Goal: Task Accomplishment & Management: Complete application form

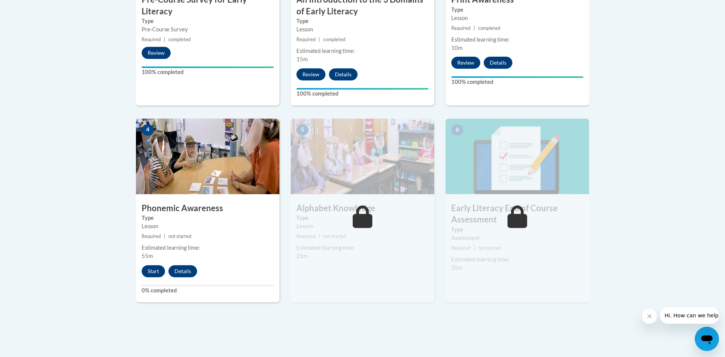
scroll to position [344, 0]
click at [156, 270] on button "Start" at bounding box center [153, 271] width 23 height 12
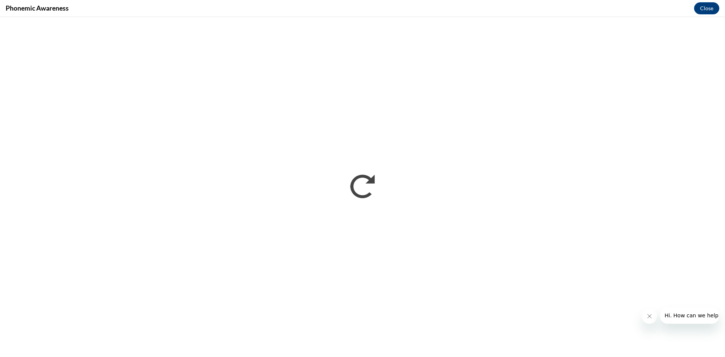
scroll to position [0, 0]
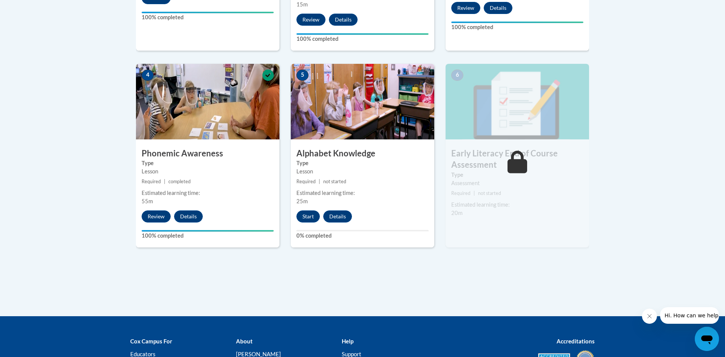
scroll to position [399, 0]
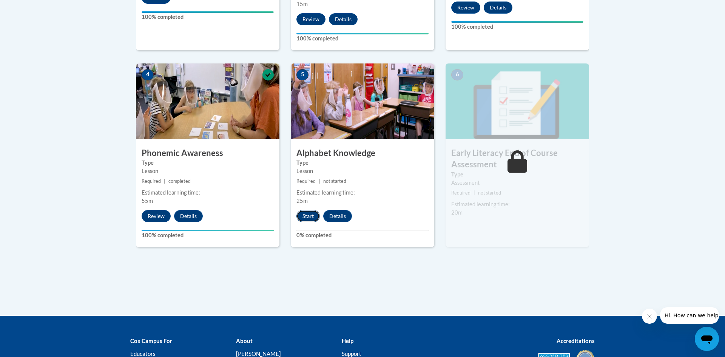
click at [305, 216] on button "Start" at bounding box center [307, 216] width 23 height 12
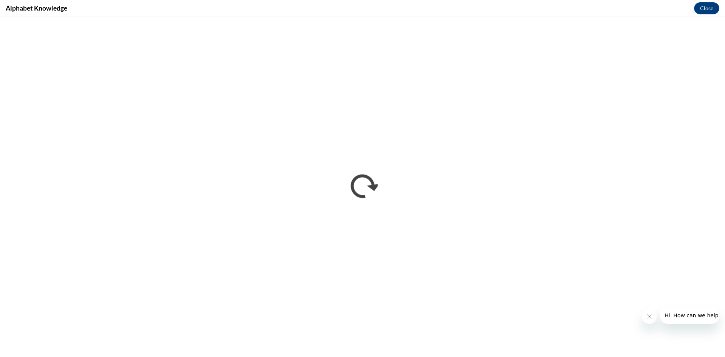
scroll to position [0, 0]
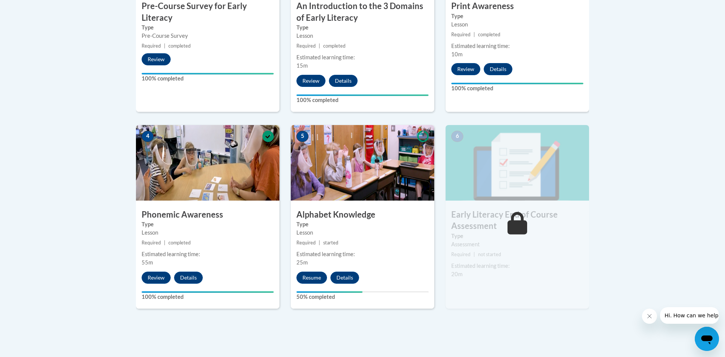
scroll to position [340, 0]
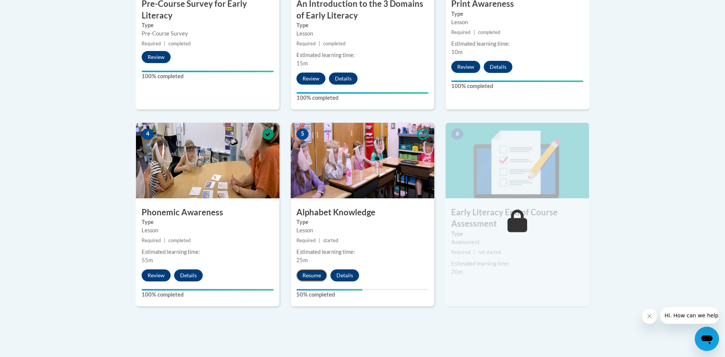
click at [307, 273] on button "Resume" at bounding box center [311, 275] width 31 height 12
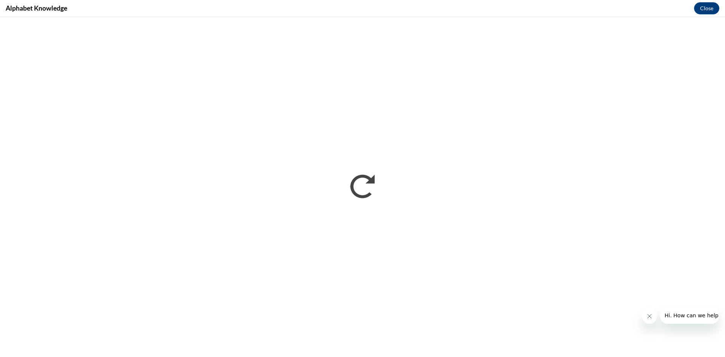
scroll to position [0, 0]
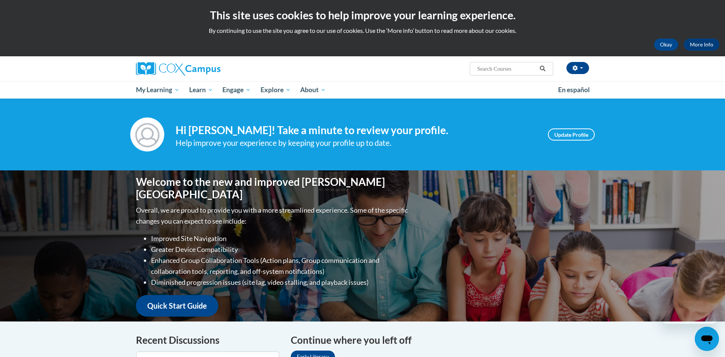
click at [676, 65] on div "[PERSON_NAME] ([GEOGRAPHIC_DATA]/[GEOGRAPHIC_DATA] UTC-05:00) My Profile Inbox …" at bounding box center [362, 77] width 725 height 42
click at [664, 47] on button "Okay" at bounding box center [666, 45] width 24 height 12
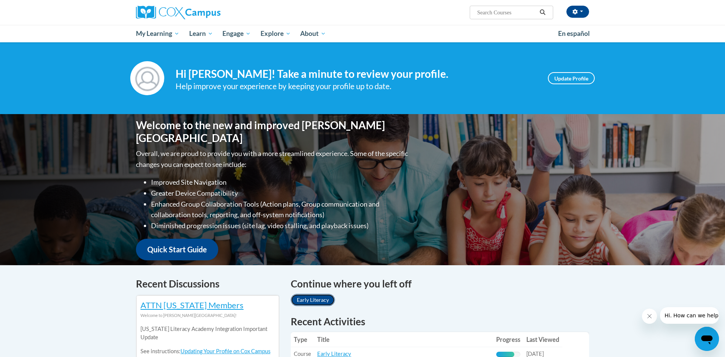
click at [324, 300] on link "Early Literacy" at bounding box center [313, 300] width 44 height 12
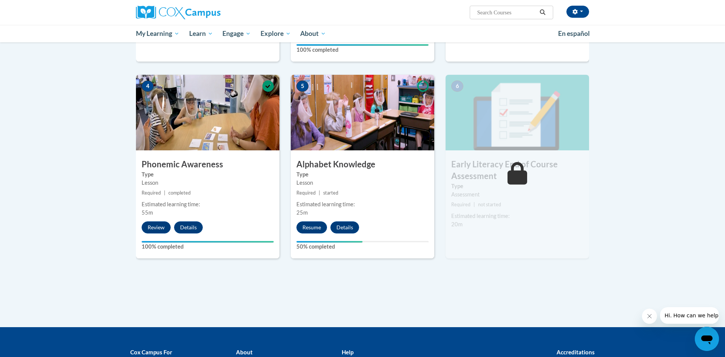
scroll to position [333, 0]
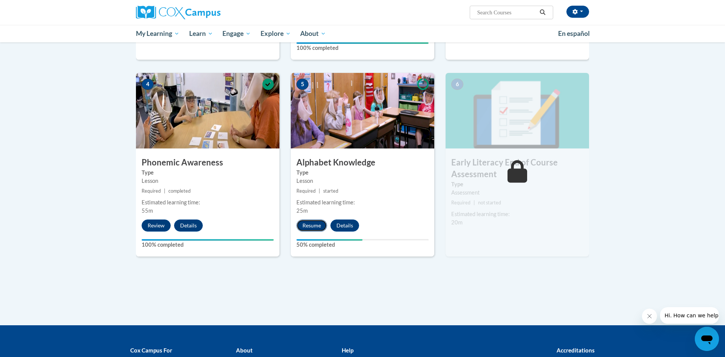
click at [312, 229] on button "Resume" at bounding box center [311, 225] width 31 height 12
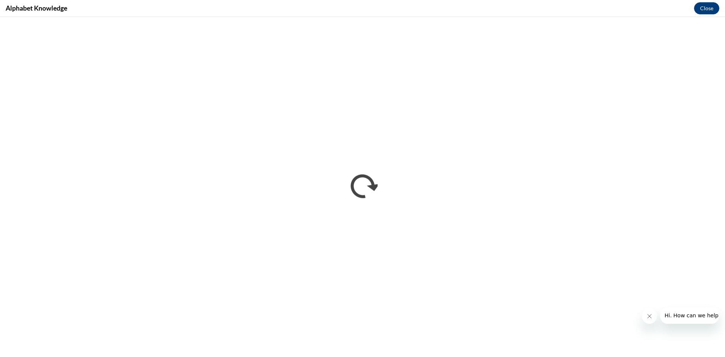
scroll to position [0, 0]
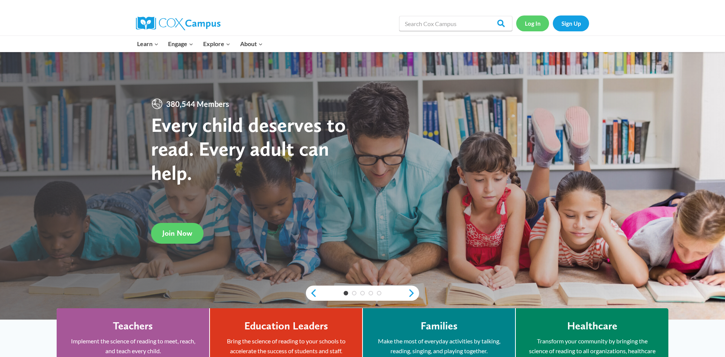
click at [528, 24] on link "Log In" at bounding box center [532, 22] width 33 height 15
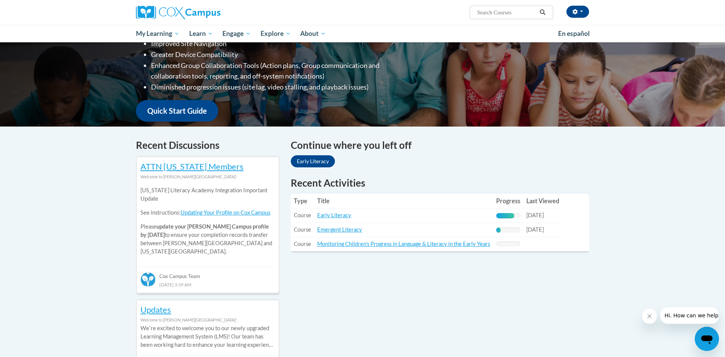
scroll to position [139, 0]
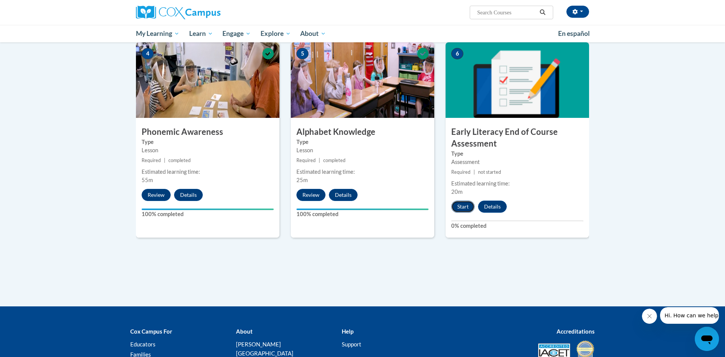
click at [465, 211] on button "Start" at bounding box center [462, 207] width 23 height 12
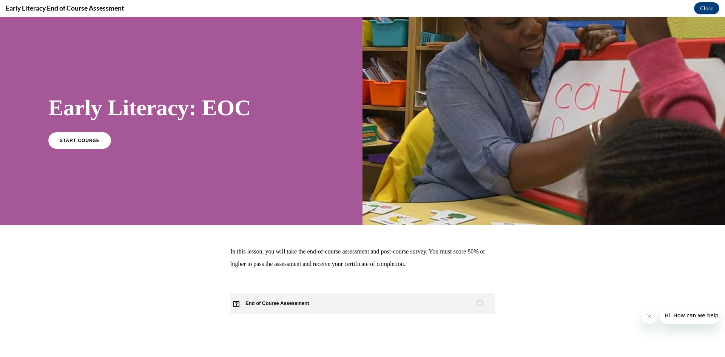
click at [405, 313] on link "End of Course Assessment" at bounding box center [362, 303] width 264 height 21
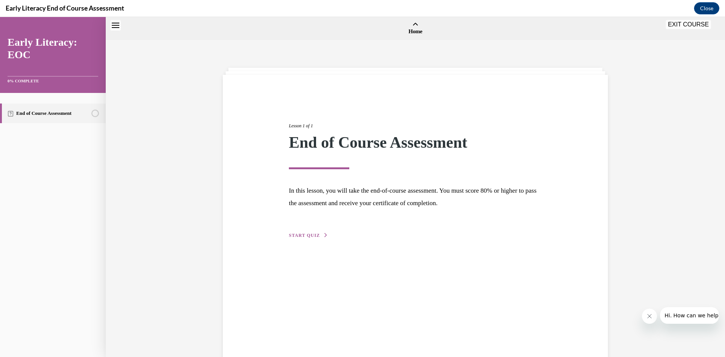
scroll to position [23, 0]
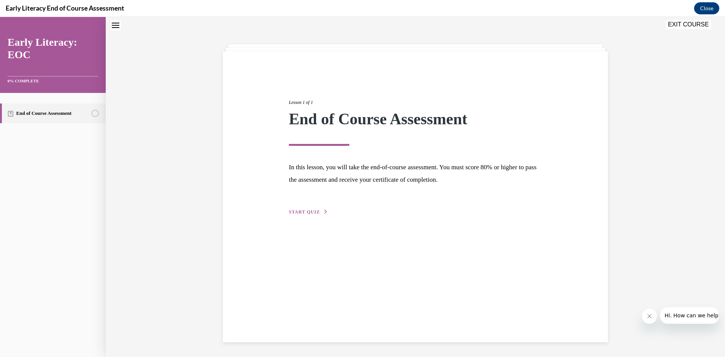
click at [299, 216] on div "Lesson 1 of 1 End of Course Assessment In this lesson, you will take the end-of…" at bounding box center [415, 196] width 385 height 291
click at [305, 213] on span "START QUIZ" at bounding box center [304, 211] width 31 height 5
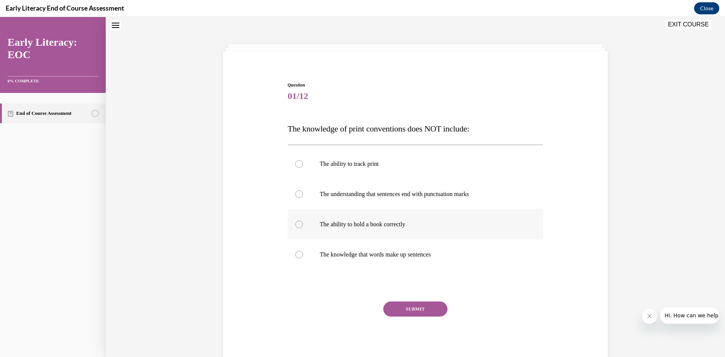
click at [327, 228] on div at bounding box center [416, 224] width 256 height 30
click at [409, 308] on button "SUBMIT" at bounding box center [415, 308] width 64 height 15
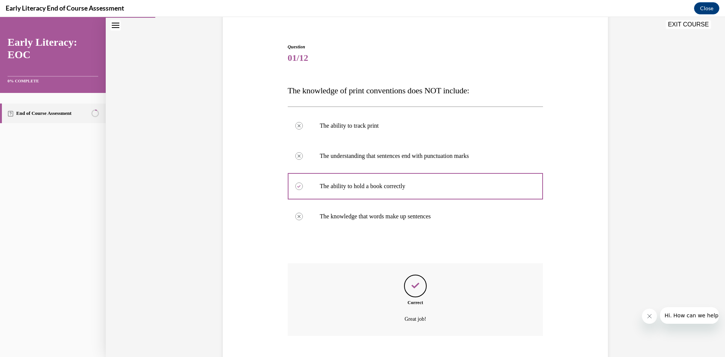
scroll to position [106, 0]
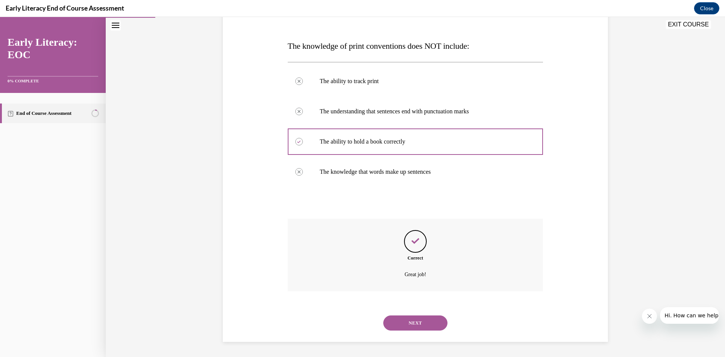
click at [417, 324] on button "NEXT" at bounding box center [415, 322] width 64 height 15
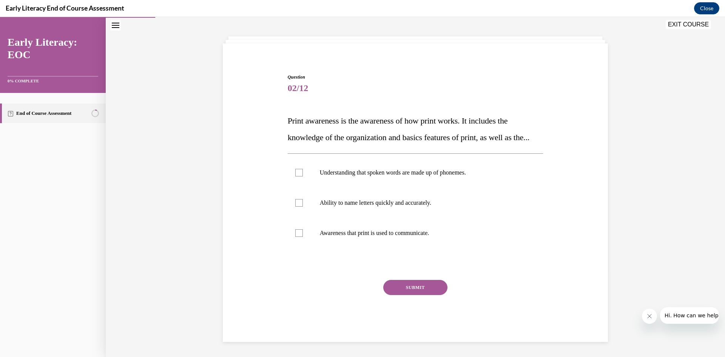
scroll to position [48, 0]
click at [424, 236] on p "Awareness that print is used to communicate." at bounding box center [422, 233] width 205 height 8
click at [414, 286] on button "SUBMIT" at bounding box center [415, 287] width 64 height 15
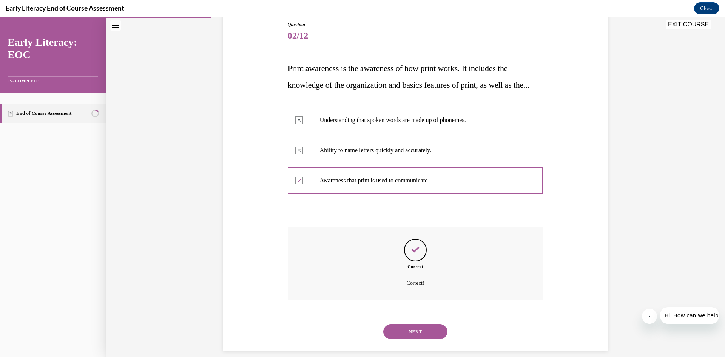
scroll to position [109, 0]
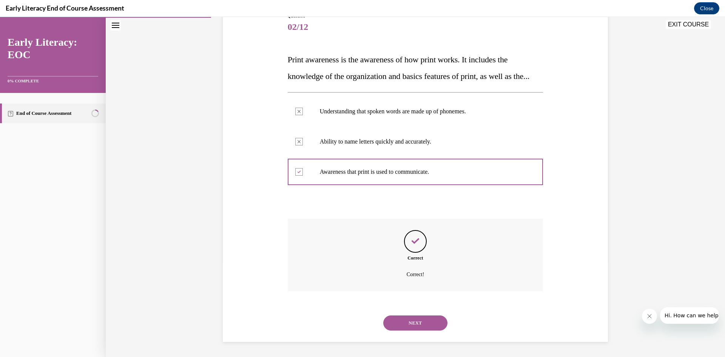
click at [413, 324] on button "NEXT" at bounding box center [415, 322] width 64 height 15
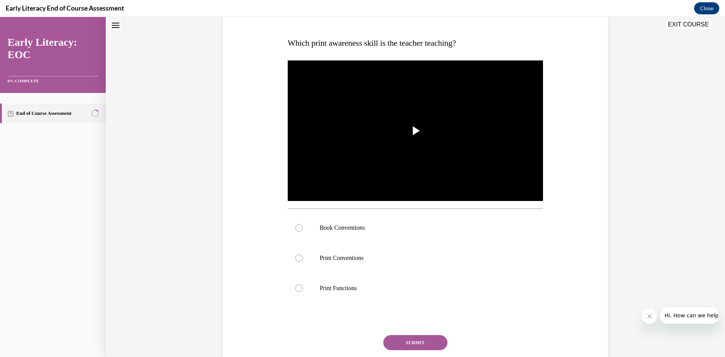
scroll to position [0, 0]
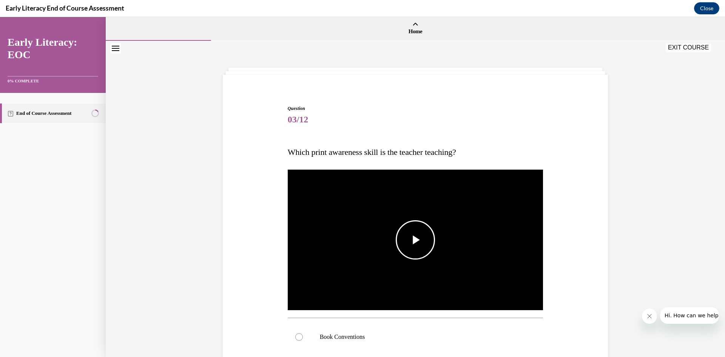
click at [415, 240] on span "Video player" at bounding box center [415, 240] width 0 height 0
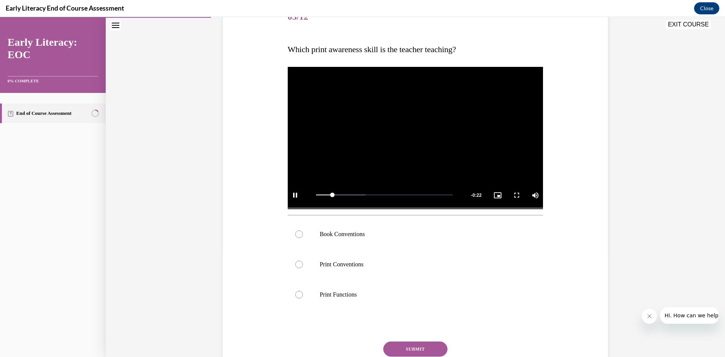
scroll to position [103, 0]
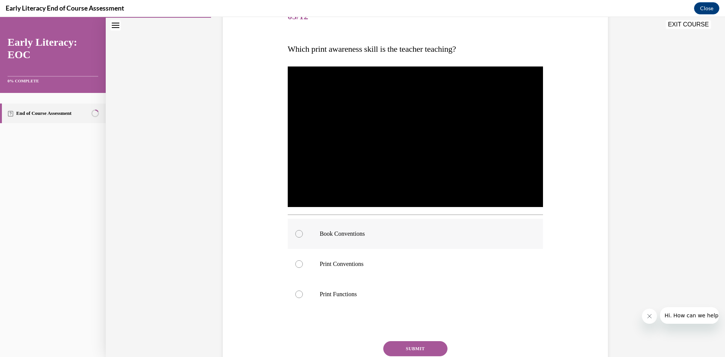
click at [343, 235] on p "Book Conventions" at bounding box center [422, 234] width 205 height 8
click at [418, 349] on button "SUBMIT" at bounding box center [415, 348] width 64 height 15
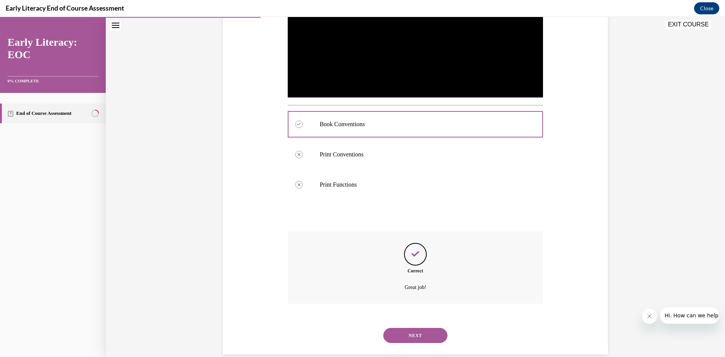
scroll to position [225, 0]
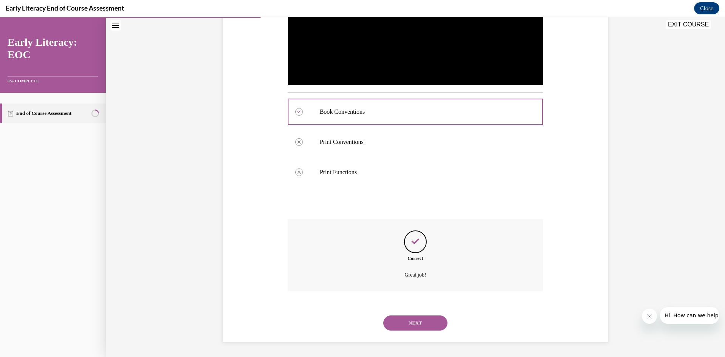
click at [422, 324] on button "NEXT" at bounding box center [415, 322] width 64 height 15
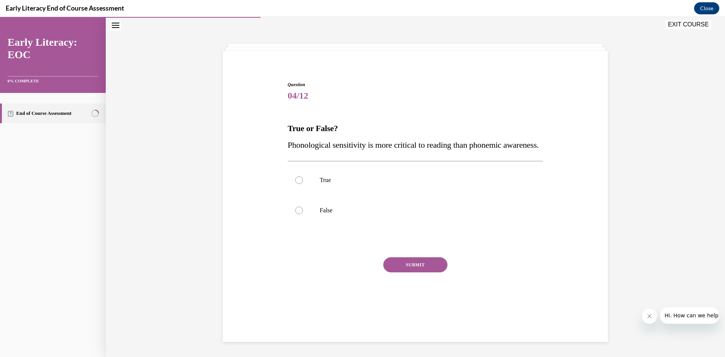
scroll to position [24, 0]
click at [313, 225] on div at bounding box center [416, 210] width 256 height 30
click at [415, 272] on button "SUBMIT" at bounding box center [415, 264] width 64 height 15
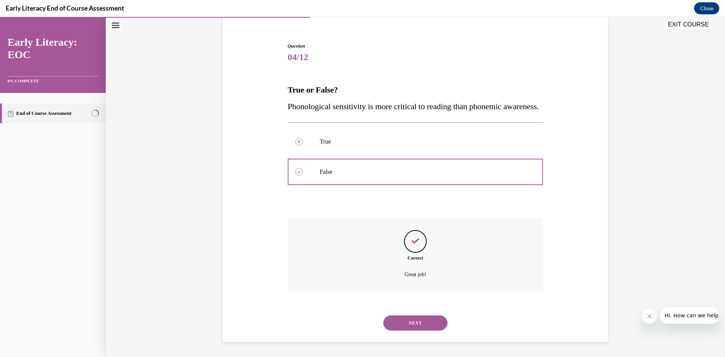
scroll to position [79, 0]
click at [417, 326] on button "NEXT" at bounding box center [415, 322] width 64 height 15
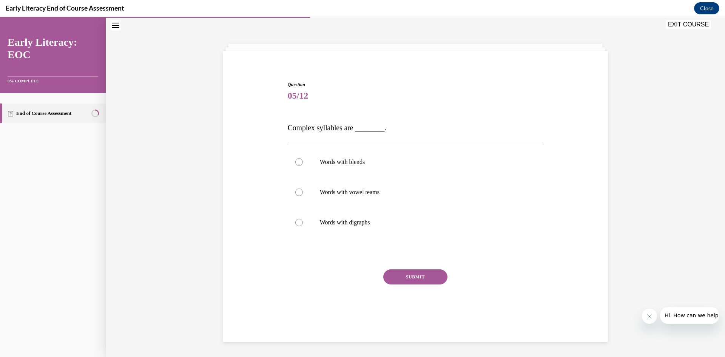
scroll to position [24, 0]
click at [321, 162] on p "Words with blends" at bounding box center [422, 162] width 205 height 8
click at [415, 278] on button "SUBMIT" at bounding box center [415, 276] width 64 height 15
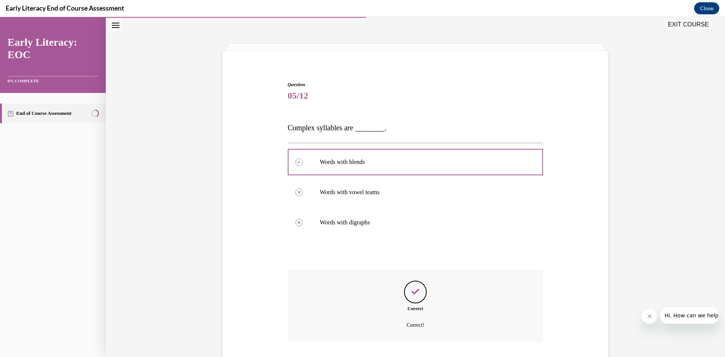
scroll to position [74, 0]
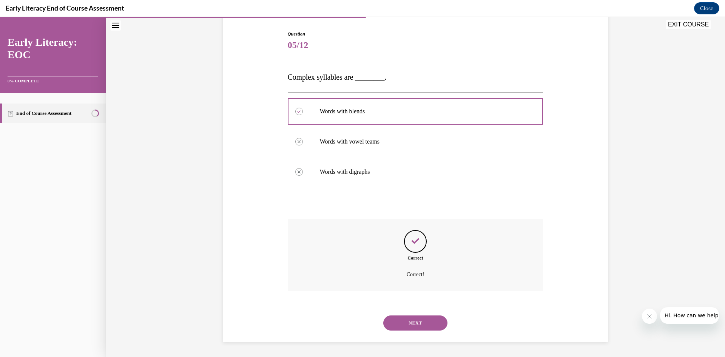
click at [424, 324] on button "NEXT" at bounding box center [415, 322] width 64 height 15
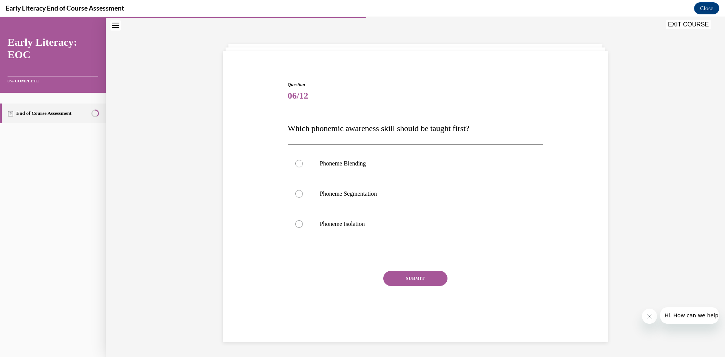
scroll to position [24, 0]
click at [367, 229] on div at bounding box center [416, 224] width 256 height 30
click at [420, 282] on button "SUBMIT" at bounding box center [415, 278] width 64 height 15
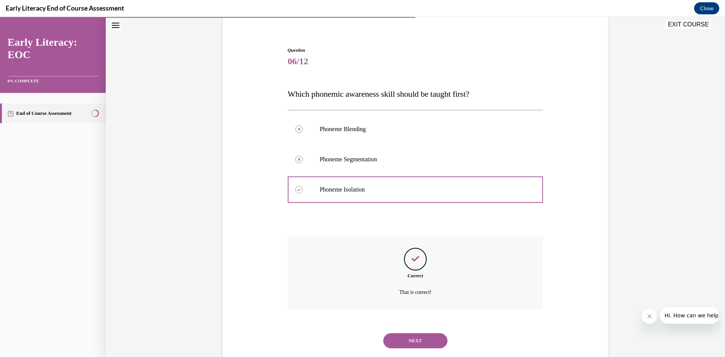
scroll to position [76, 0]
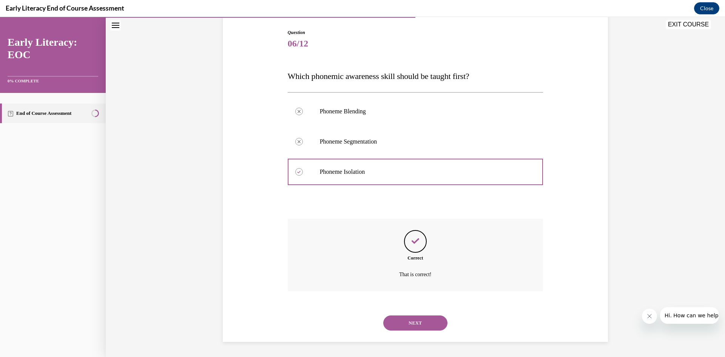
click at [419, 324] on button "NEXT" at bounding box center [415, 322] width 64 height 15
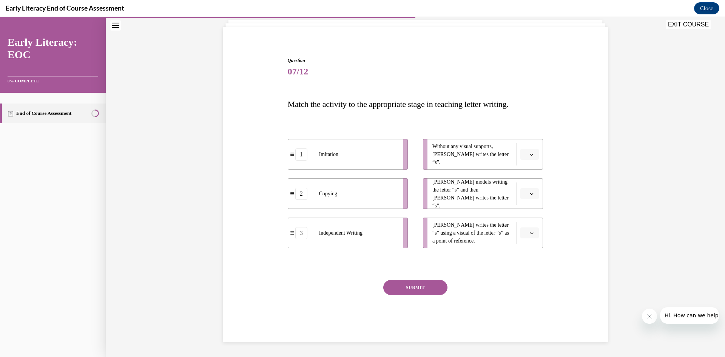
scroll to position [48, 0]
click at [532, 195] on icon "button" at bounding box center [532, 194] width 4 height 4
click at [531, 237] on div "2" at bounding box center [528, 240] width 19 height 15
click at [533, 156] on icon "button" at bounding box center [532, 155] width 4 height 4
click at [533, 213] on div "3" at bounding box center [528, 216] width 19 height 15
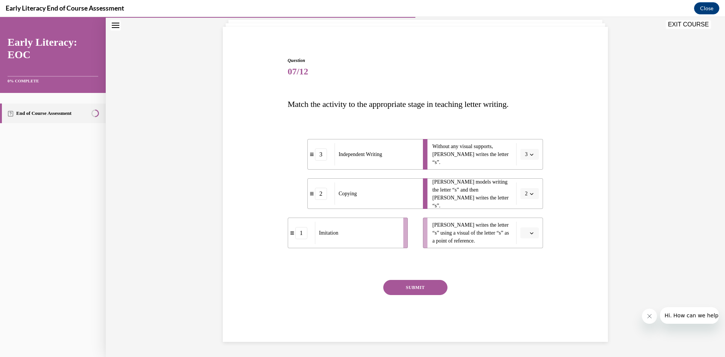
click at [533, 233] on icon "button" at bounding box center [532, 233] width 4 height 4
click at [532, 261] on div "1" at bounding box center [528, 264] width 19 height 15
click at [434, 286] on button "SUBMIT" at bounding box center [415, 287] width 64 height 15
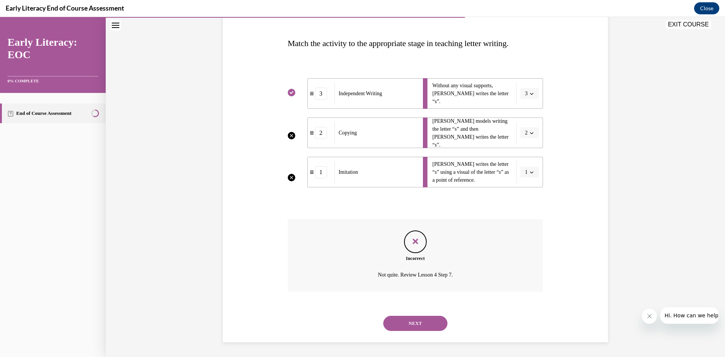
scroll to position [109, 0]
click at [430, 321] on button "NEXT" at bounding box center [415, 322] width 64 height 15
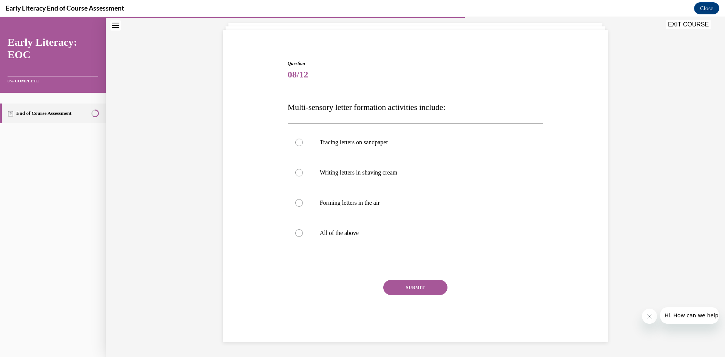
scroll to position [45, 0]
click at [335, 234] on p "All of the above" at bounding box center [422, 233] width 205 height 8
click at [416, 285] on button "SUBMIT" at bounding box center [415, 287] width 64 height 15
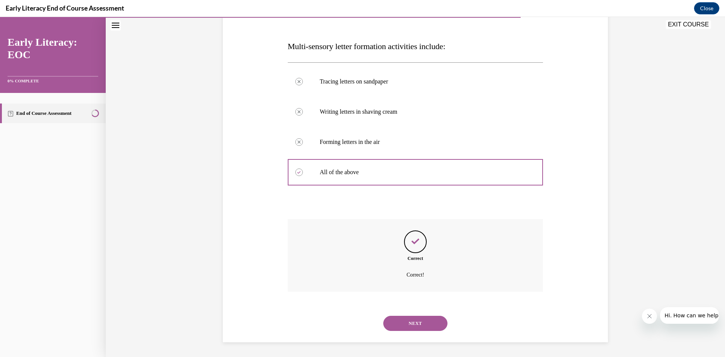
scroll to position [106, 0]
click at [423, 318] on button "NEXT" at bounding box center [415, 322] width 64 height 15
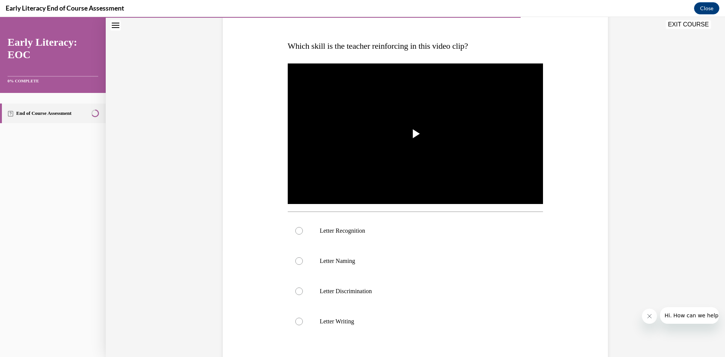
scroll to position [85, 0]
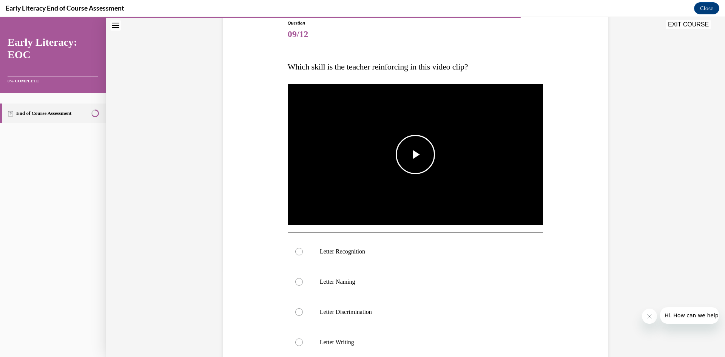
click at [415, 154] on span "Video player" at bounding box center [415, 154] width 0 height 0
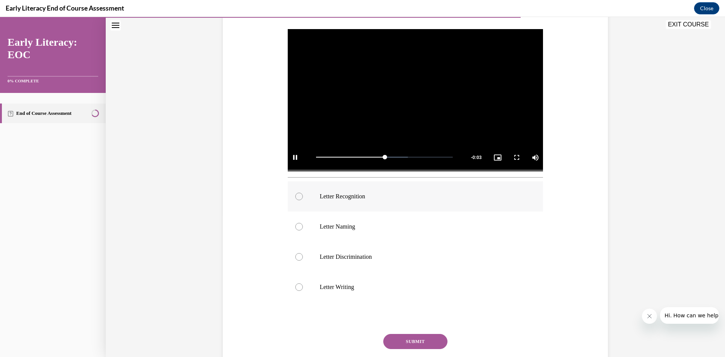
scroll to position [141, 0]
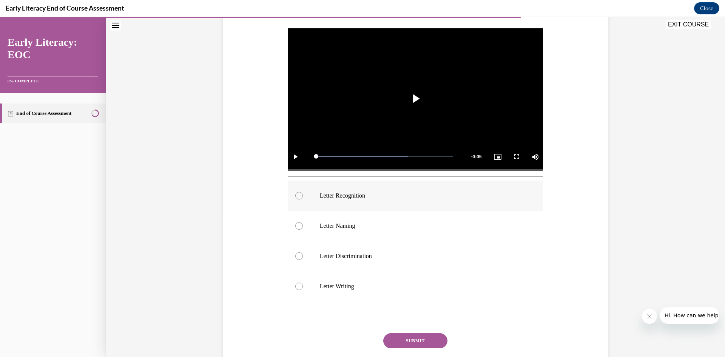
click at [364, 192] on p "Letter Recognition" at bounding box center [422, 196] width 205 height 8
click at [424, 344] on button "SUBMIT" at bounding box center [415, 340] width 64 height 15
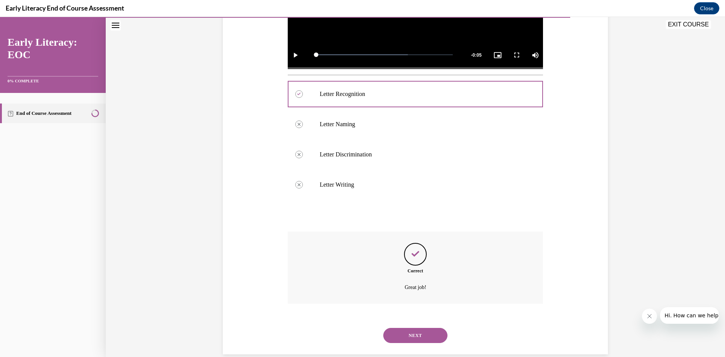
scroll to position [255, 0]
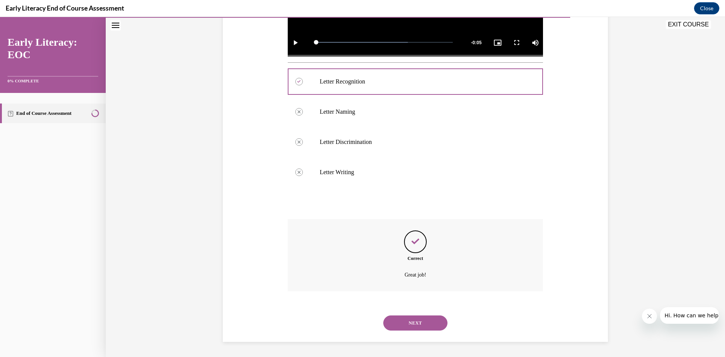
click at [421, 324] on button "NEXT" at bounding box center [415, 322] width 64 height 15
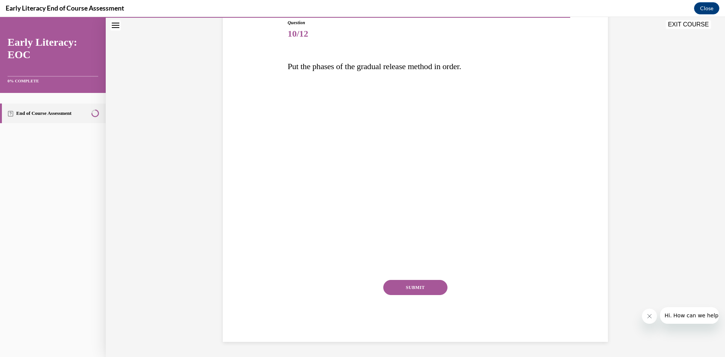
scroll to position [85, 0]
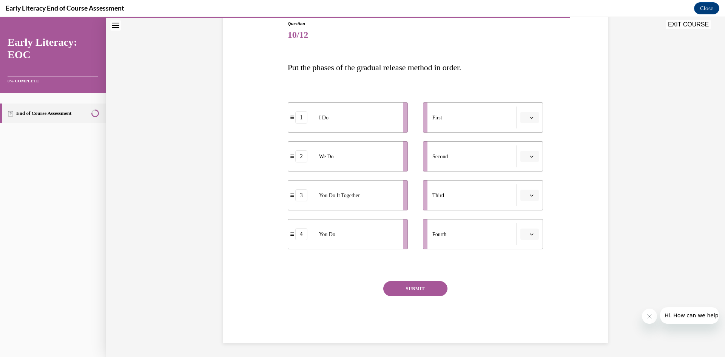
click at [532, 118] on icon "button" at bounding box center [531, 118] width 3 height 2
click at [530, 148] on div "1" at bounding box center [528, 149] width 19 height 15
click at [533, 159] on button "button" at bounding box center [529, 156] width 19 height 11
click at [532, 201] on div "2" at bounding box center [528, 203] width 19 height 15
click at [532, 197] on span "button" at bounding box center [531, 195] width 5 height 5
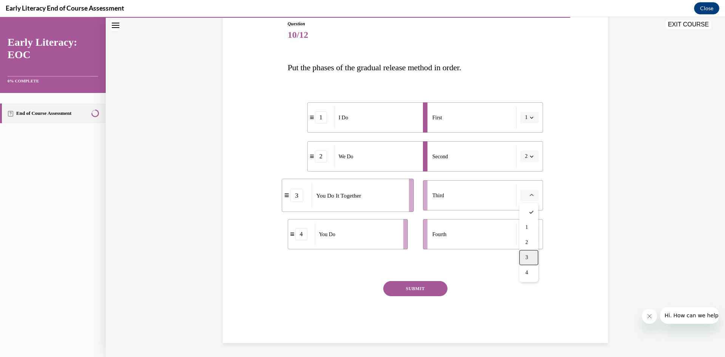
click at [529, 252] on div "3" at bounding box center [528, 257] width 19 height 15
click at [532, 233] on icon "button" at bounding box center [532, 234] width 4 height 4
click at [529, 306] on div "4" at bounding box center [528, 311] width 19 height 15
click at [435, 290] on button "SUBMIT" at bounding box center [415, 288] width 64 height 15
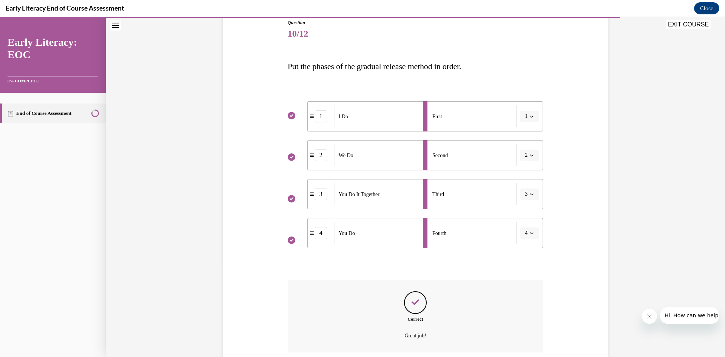
scroll to position [147, 0]
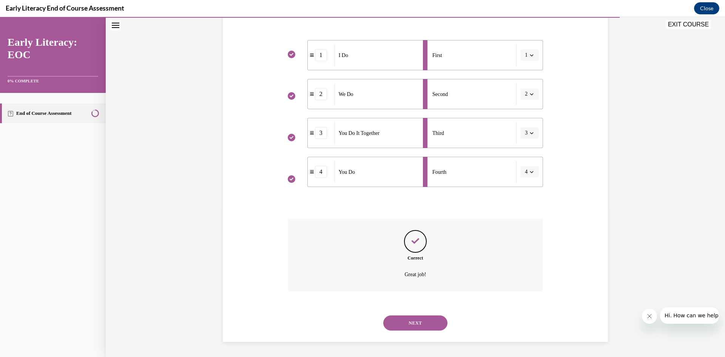
click at [424, 323] on button "NEXT" at bounding box center [415, 322] width 64 height 15
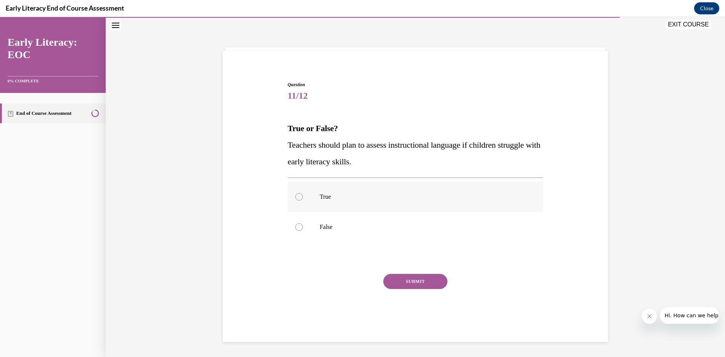
click at [298, 199] on div at bounding box center [299, 197] width 8 height 8
click at [426, 287] on button "SUBMIT" at bounding box center [415, 281] width 64 height 15
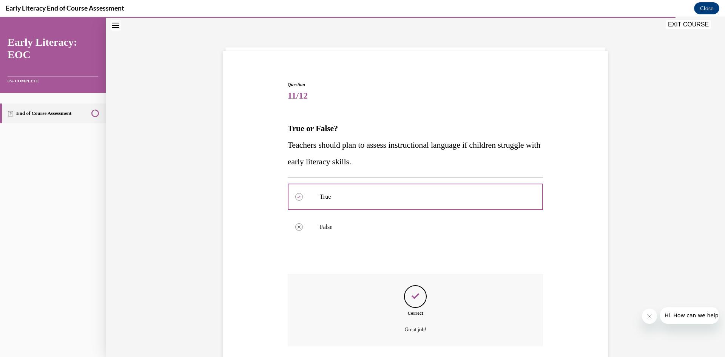
scroll to position [79, 0]
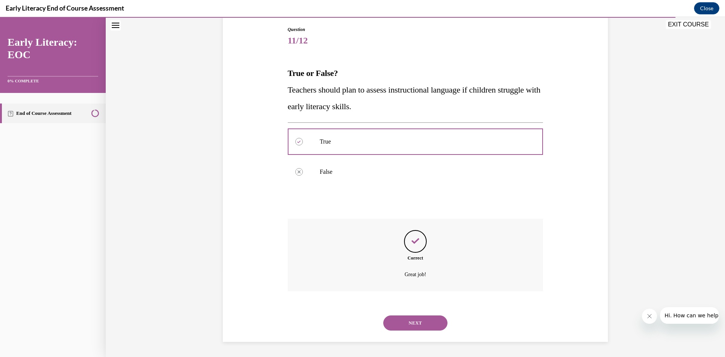
click at [423, 327] on button "NEXT" at bounding box center [415, 322] width 64 height 15
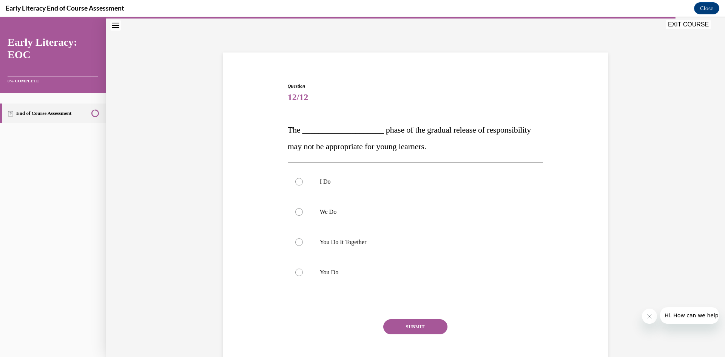
scroll to position [22, 0]
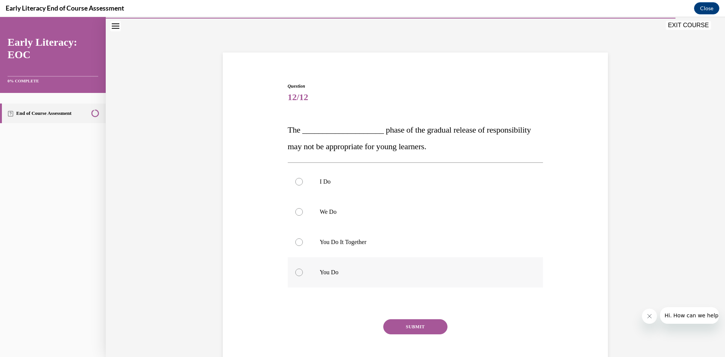
click at [317, 279] on div at bounding box center [416, 272] width 256 height 30
click at [424, 329] on button "SUBMIT" at bounding box center [415, 326] width 64 height 15
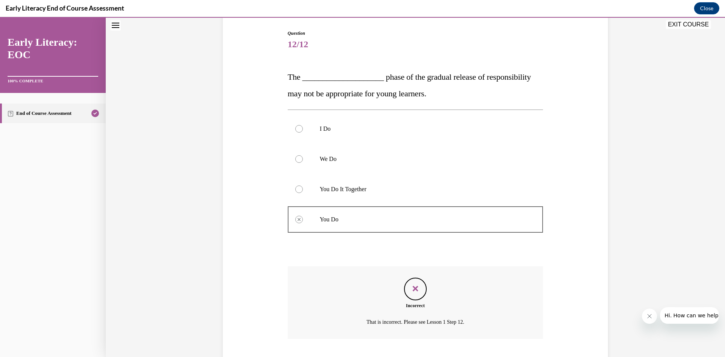
scroll to position [123, 0]
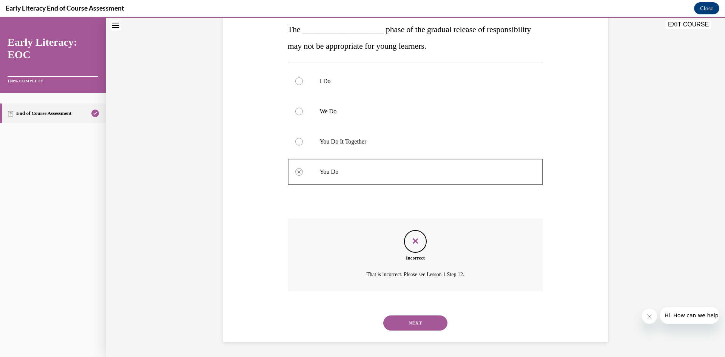
click at [425, 321] on button "NEXT" at bounding box center [415, 322] width 64 height 15
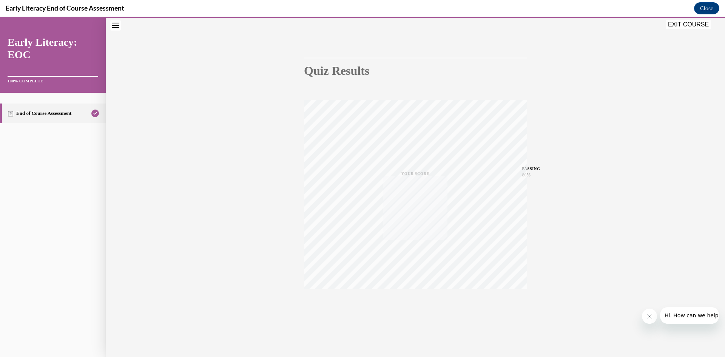
scroll to position [47, 0]
click at [706, 26] on button "EXIT COURSE" at bounding box center [688, 24] width 45 height 9
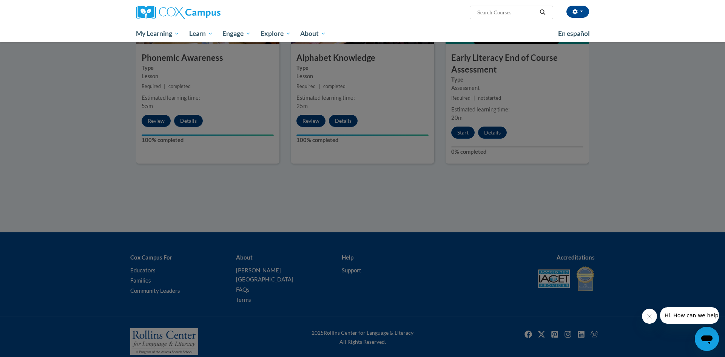
scroll to position [0, 0]
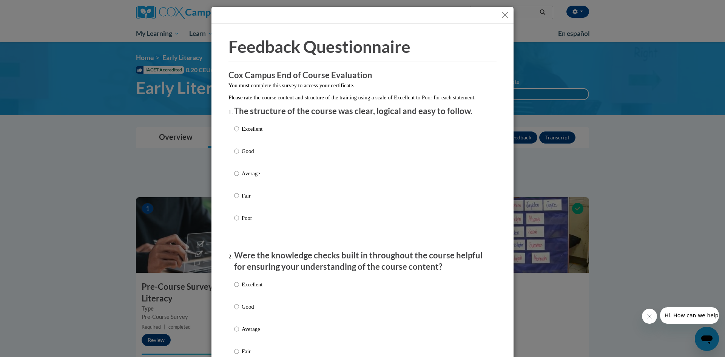
click at [503, 12] on button "Close" at bounding box center [504, 14] width 9 height 9
